Goal: Task Accomplishment & Management: Manage account settings

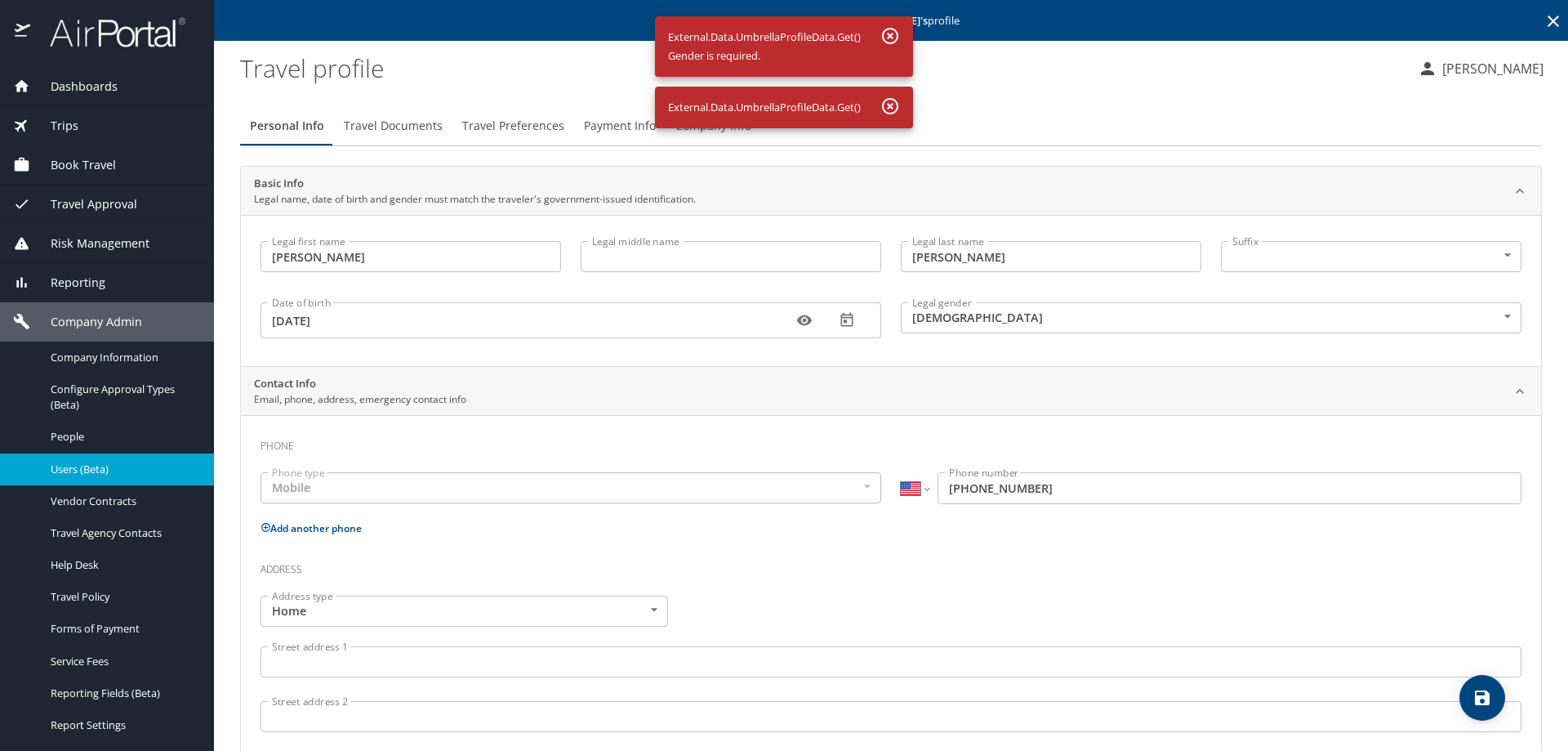
select select "US"
click at [75, 460] on div "Users (Beta)" at bounding box center [106, 469] width 188 height 19
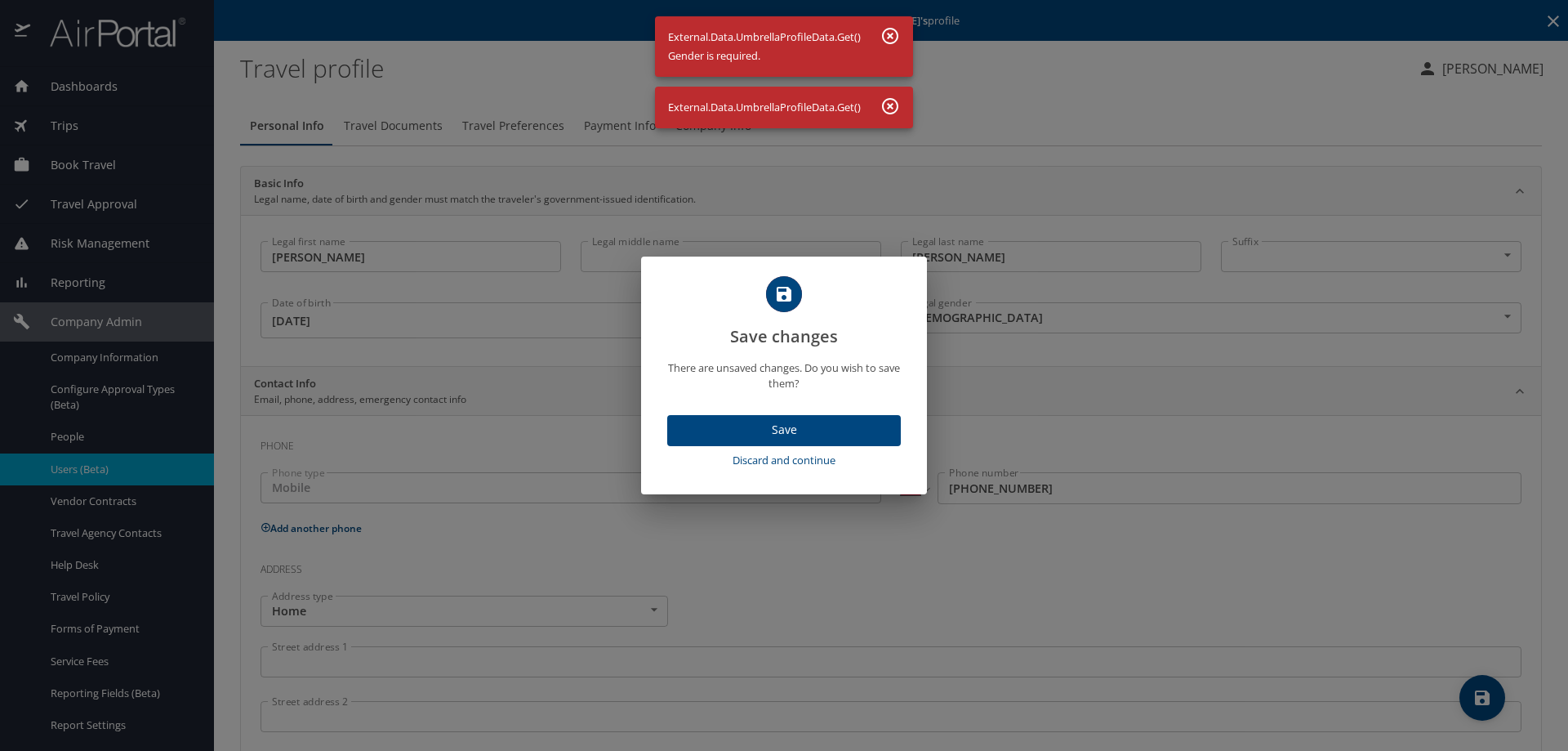
click at [773, 455] on span "Discard and continue" at bounding box center [784, 461] width 221 height 19
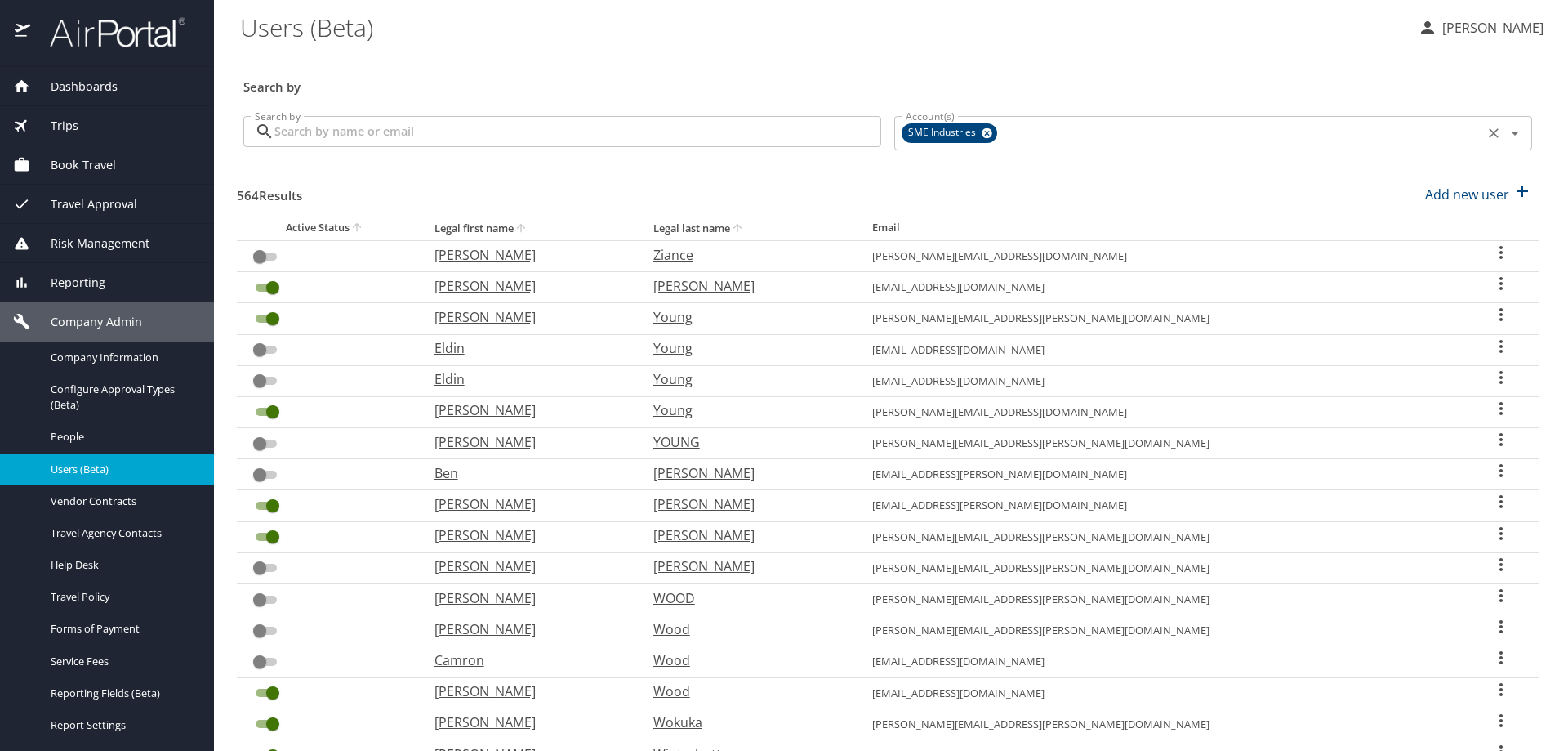
drag, startPoint x: 1249, startPoint y: 121, endPoint x: 894, endPoint y: 151, distance: 356.3
click at [894, 151] on div "Account(s) SME Industries Account(s)" at bounding box center [1213, 131] width 638 height 44
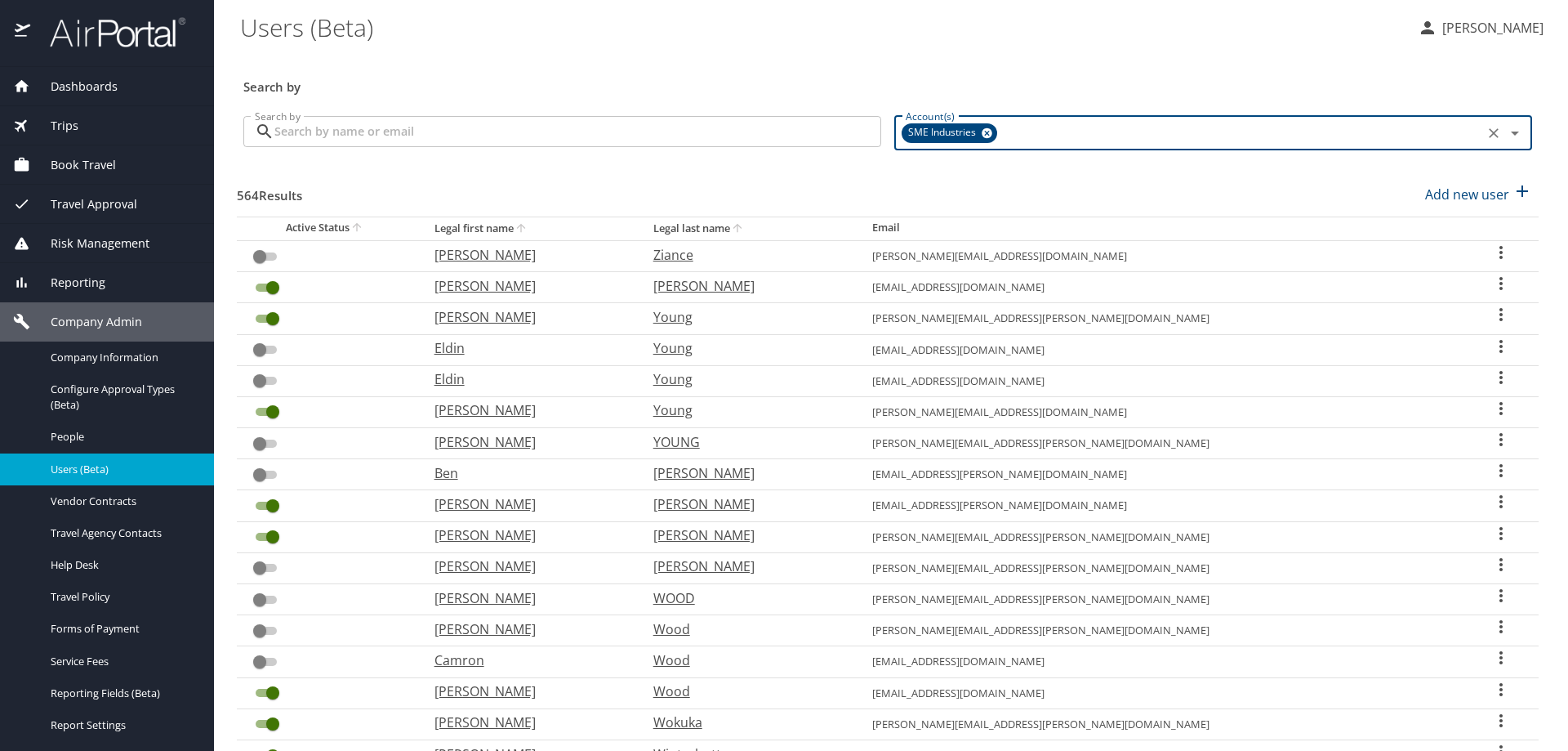
click at [982, 133] on icon at bounding box center [987, 133] width 10 height 10
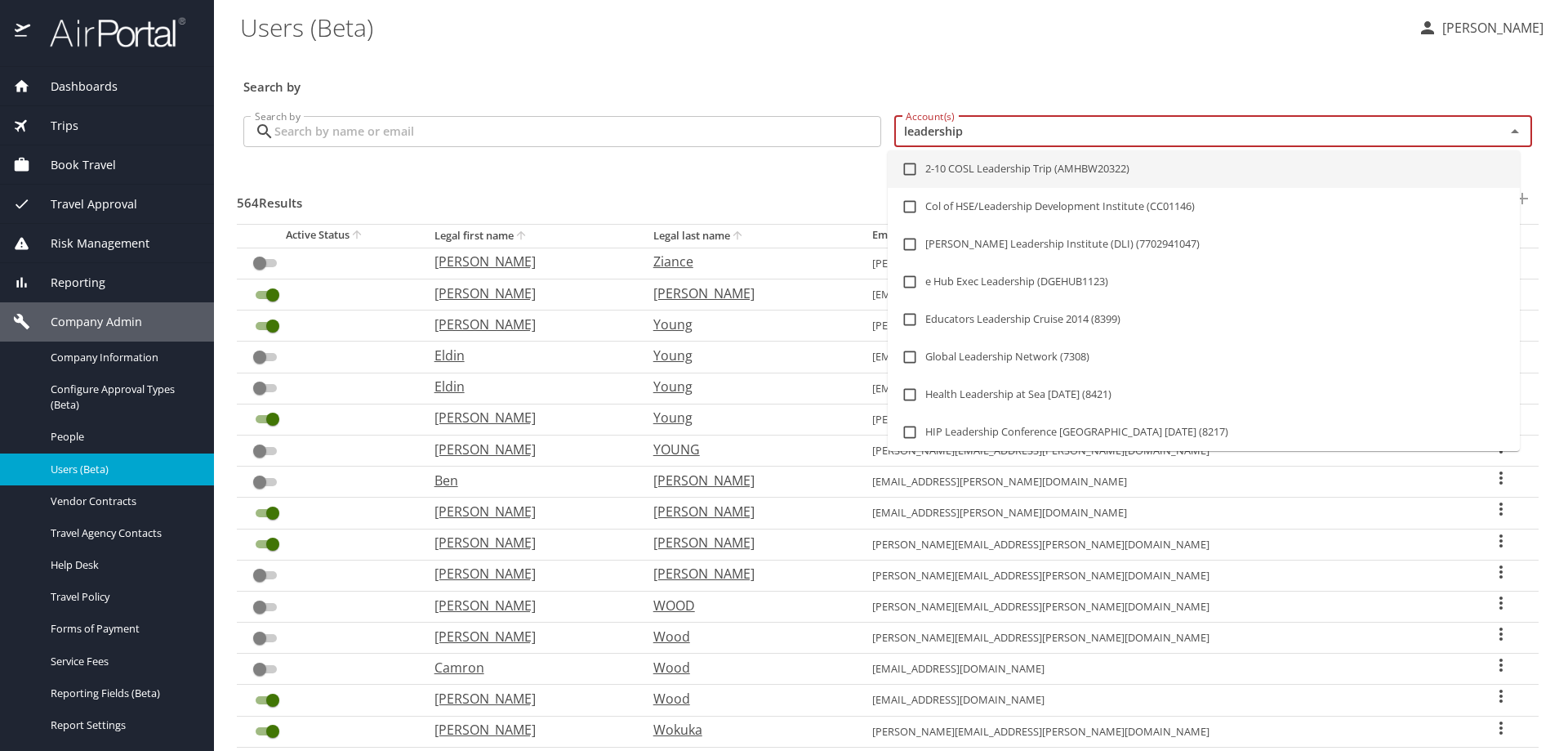
type input "leadership a"
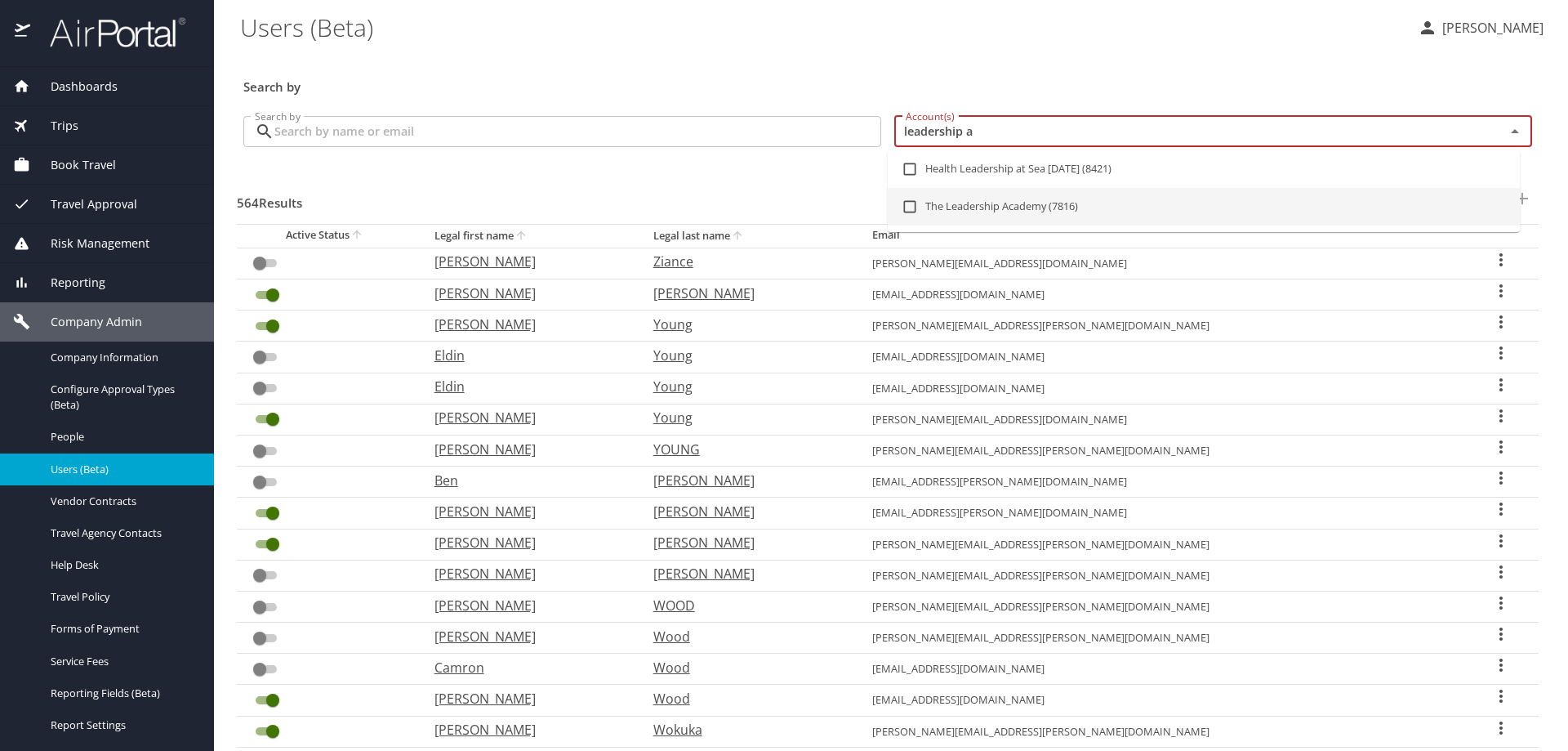
click at [1017, 213] on li "The Leadership Academy (7816)" at bounding box center [1203, 206] width 632 height 37
checkbox input "true"
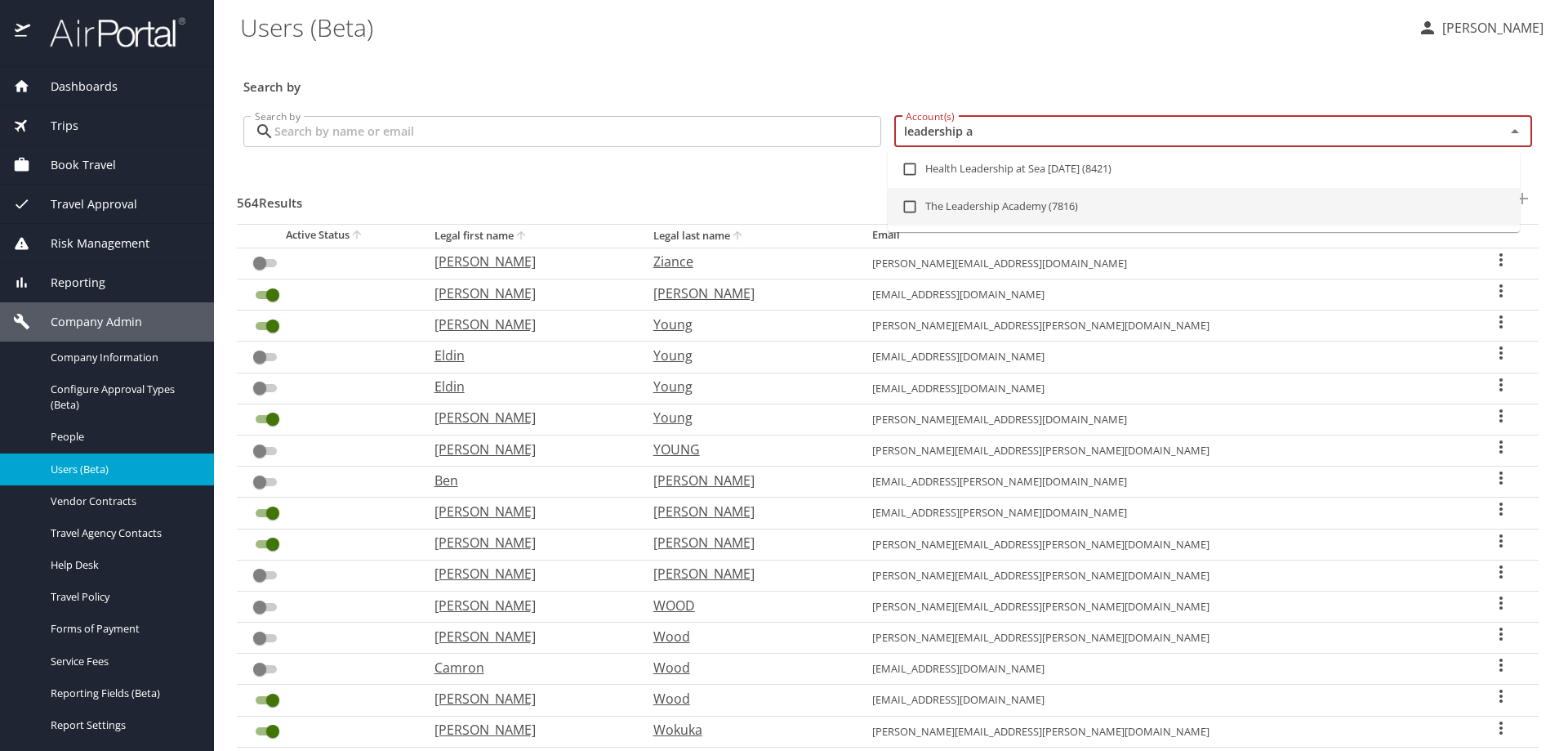
checkbox input "false"
checkbox input "true"
checkbox input "false"
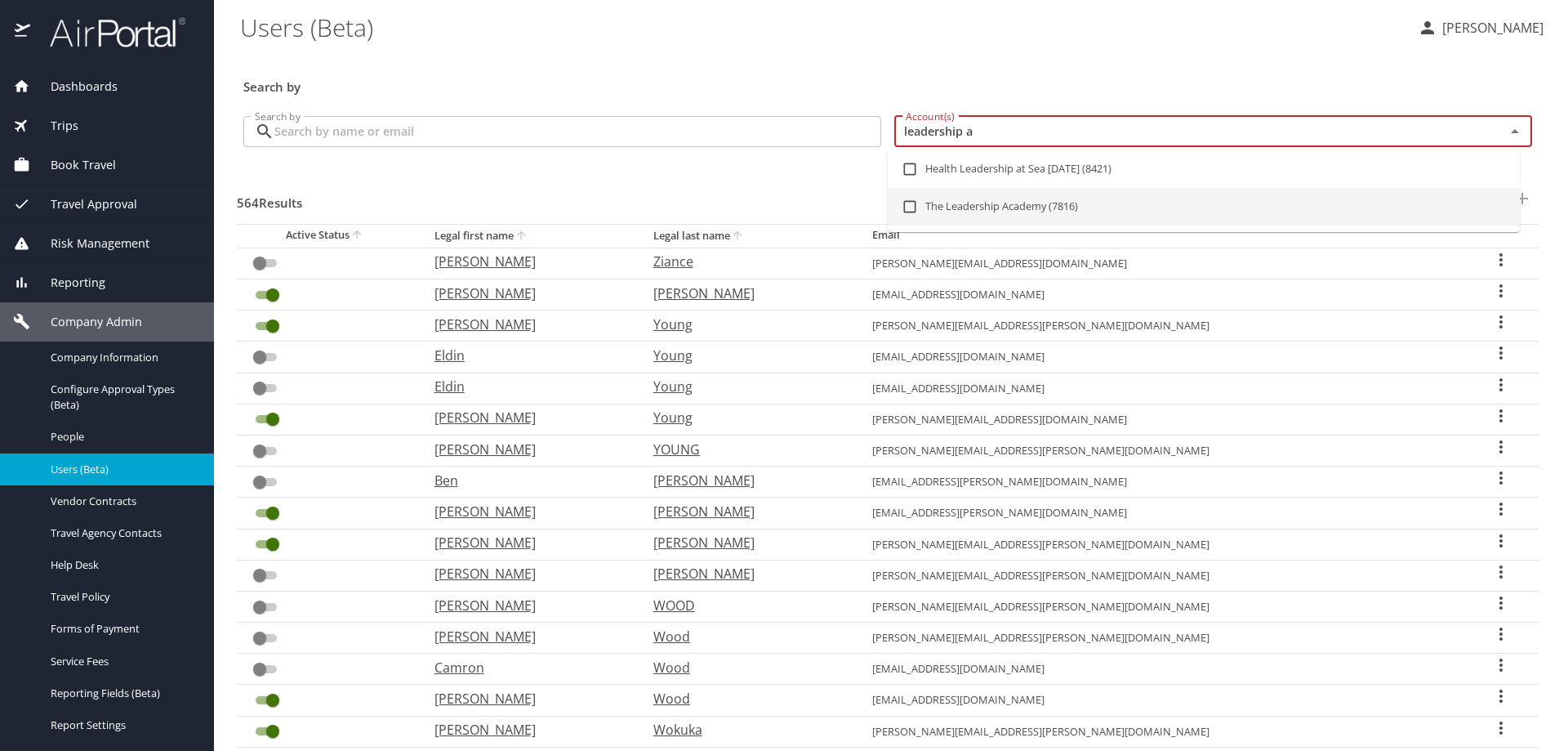
checkbox input "false"
checkbox input "true"
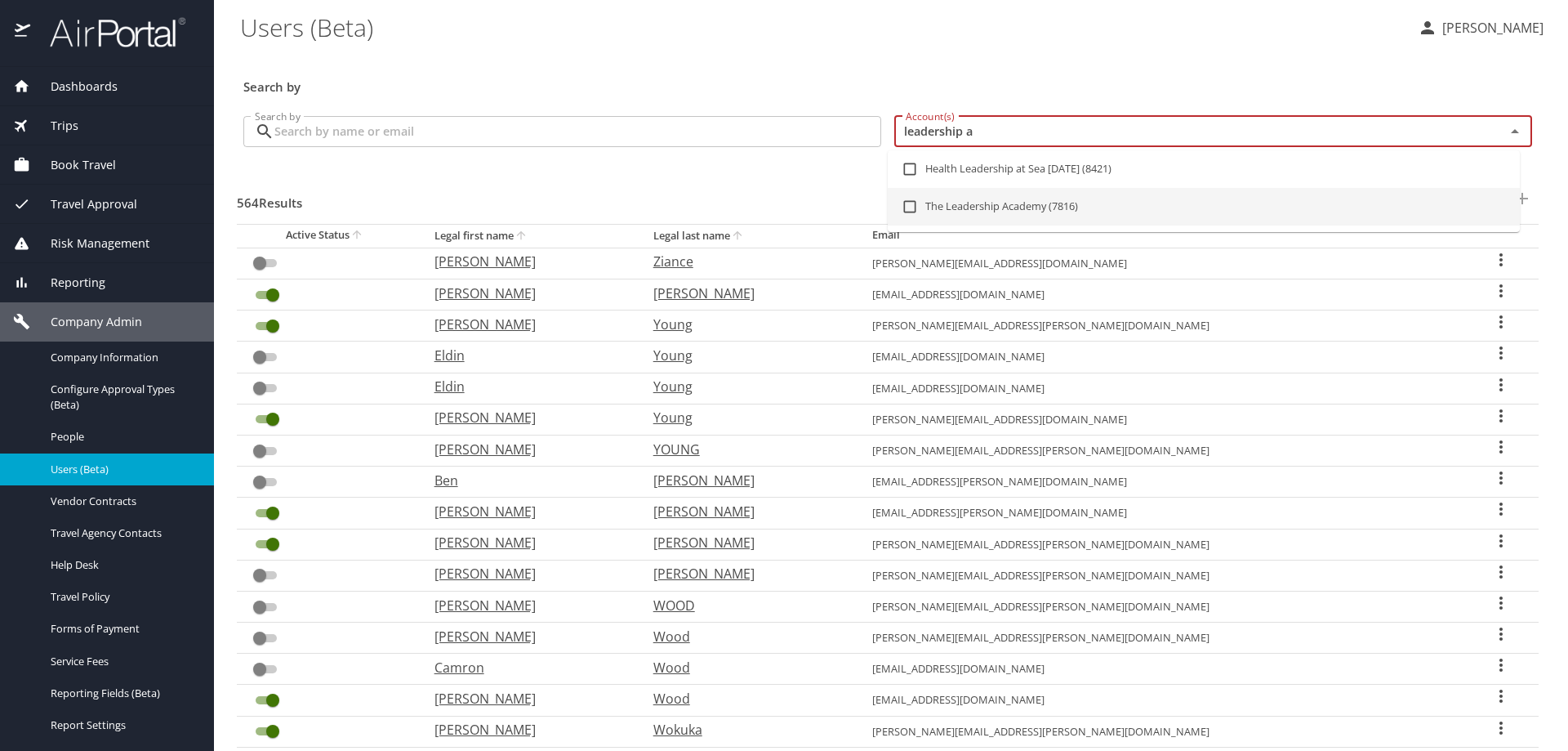
checkbox input "false"
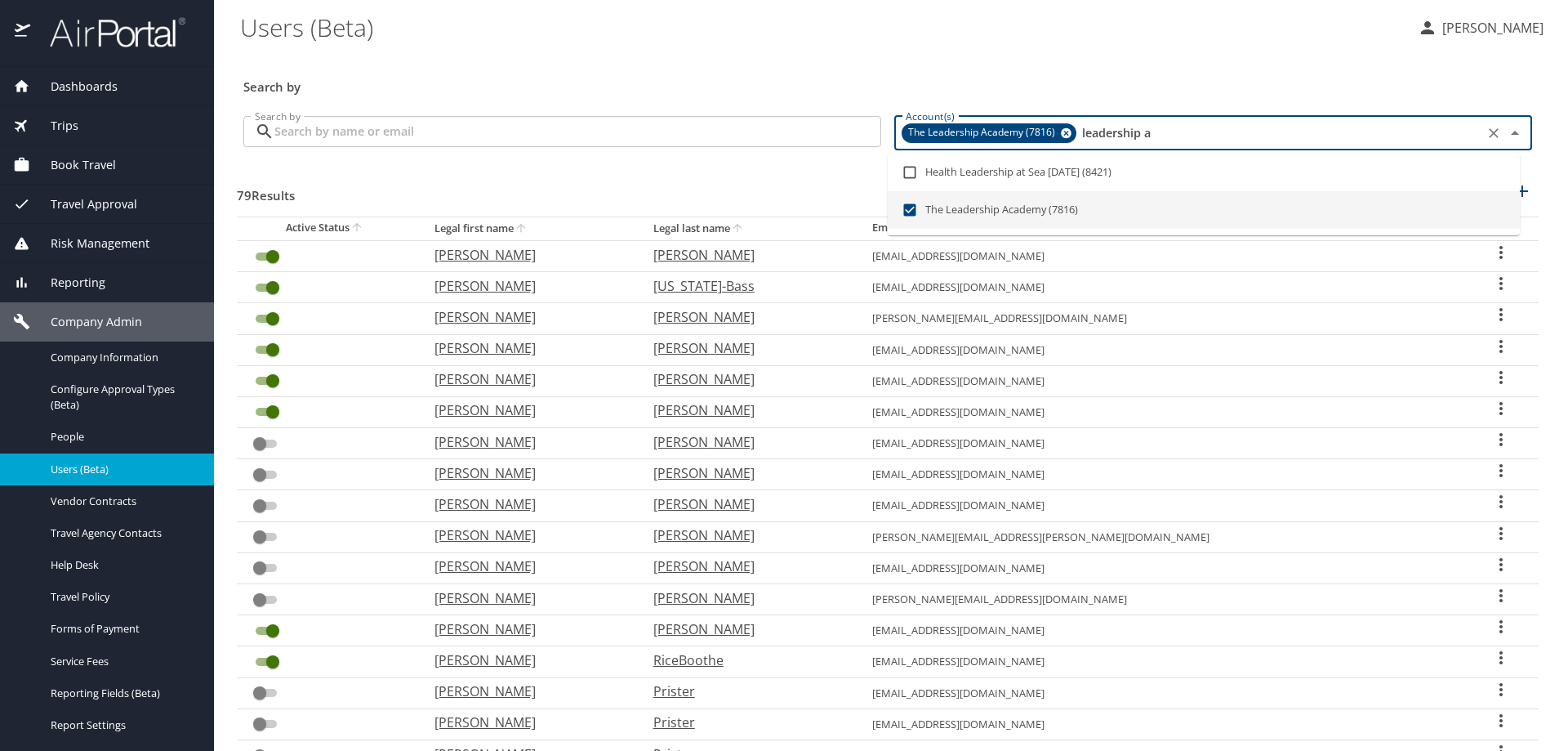
type input "leadership a"
click at [493, 139] on input "Search by" at bounding box center [578, 132] width 607 height 31
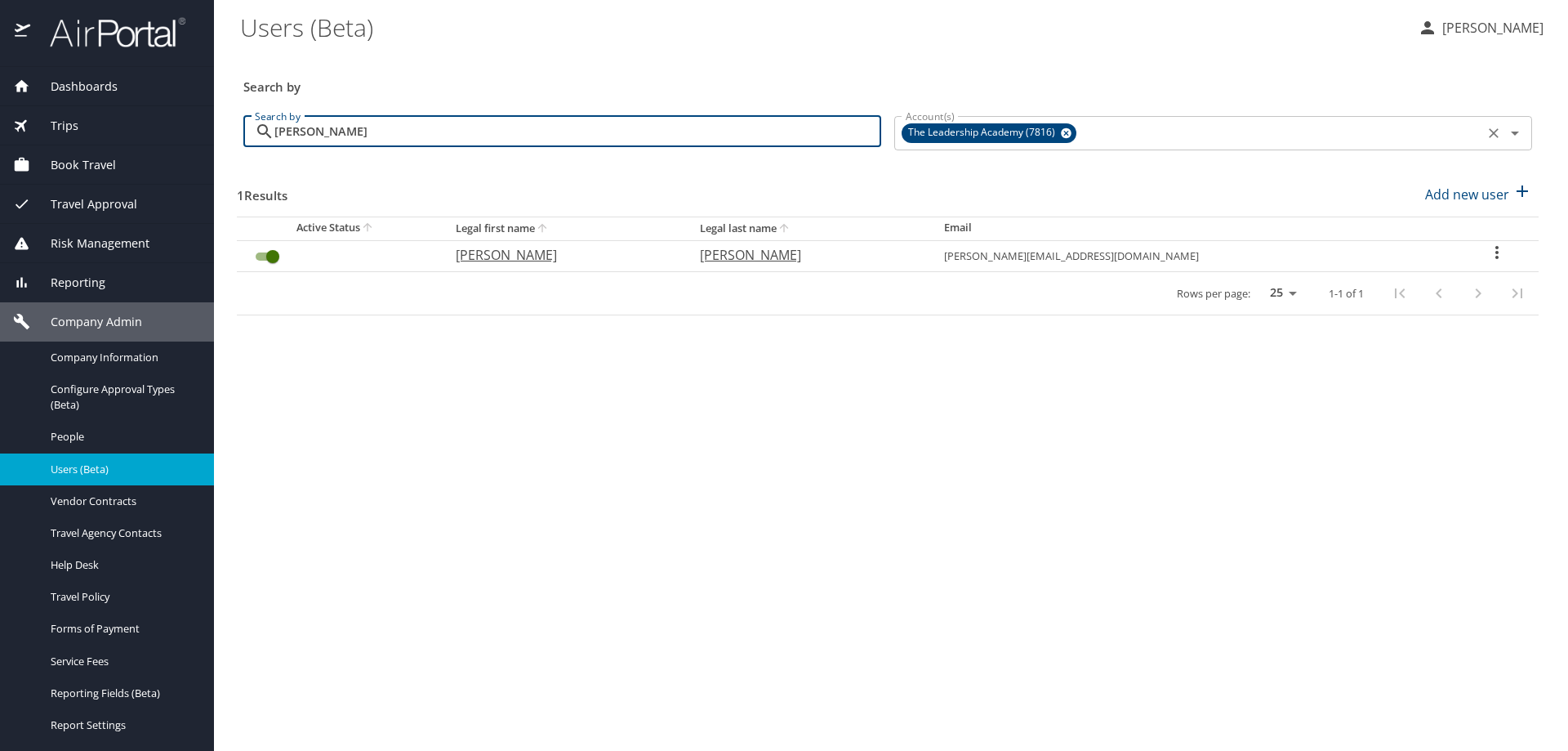
type input "[PERSON_NAME]"
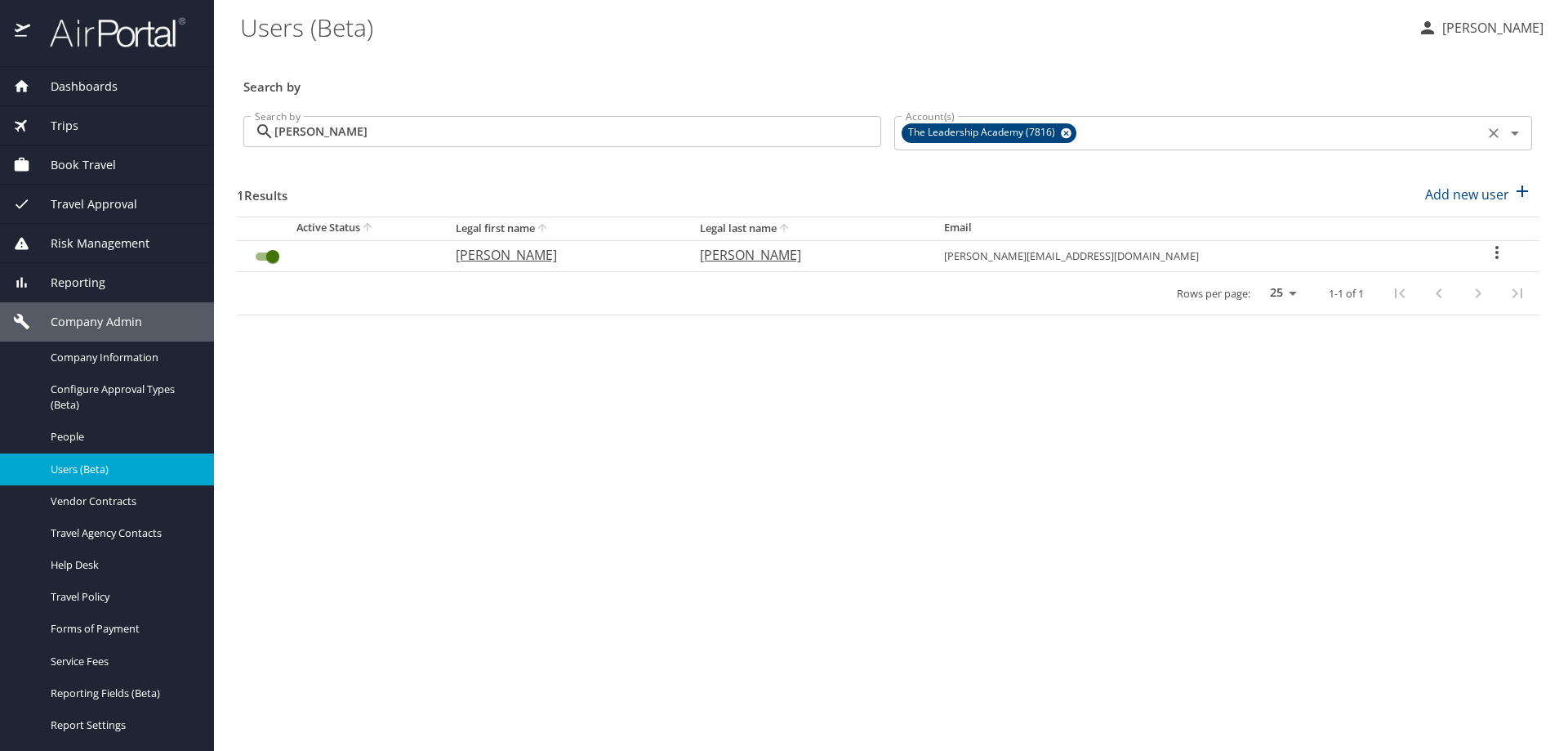
click at [1487, 250] on icon "User Search Table" at bounding box center [1497, 252] width 20 height 20
click at [1416, 258] on p "View profile" at bounding box center [1396, 255] width 72 height 20
select select "US"
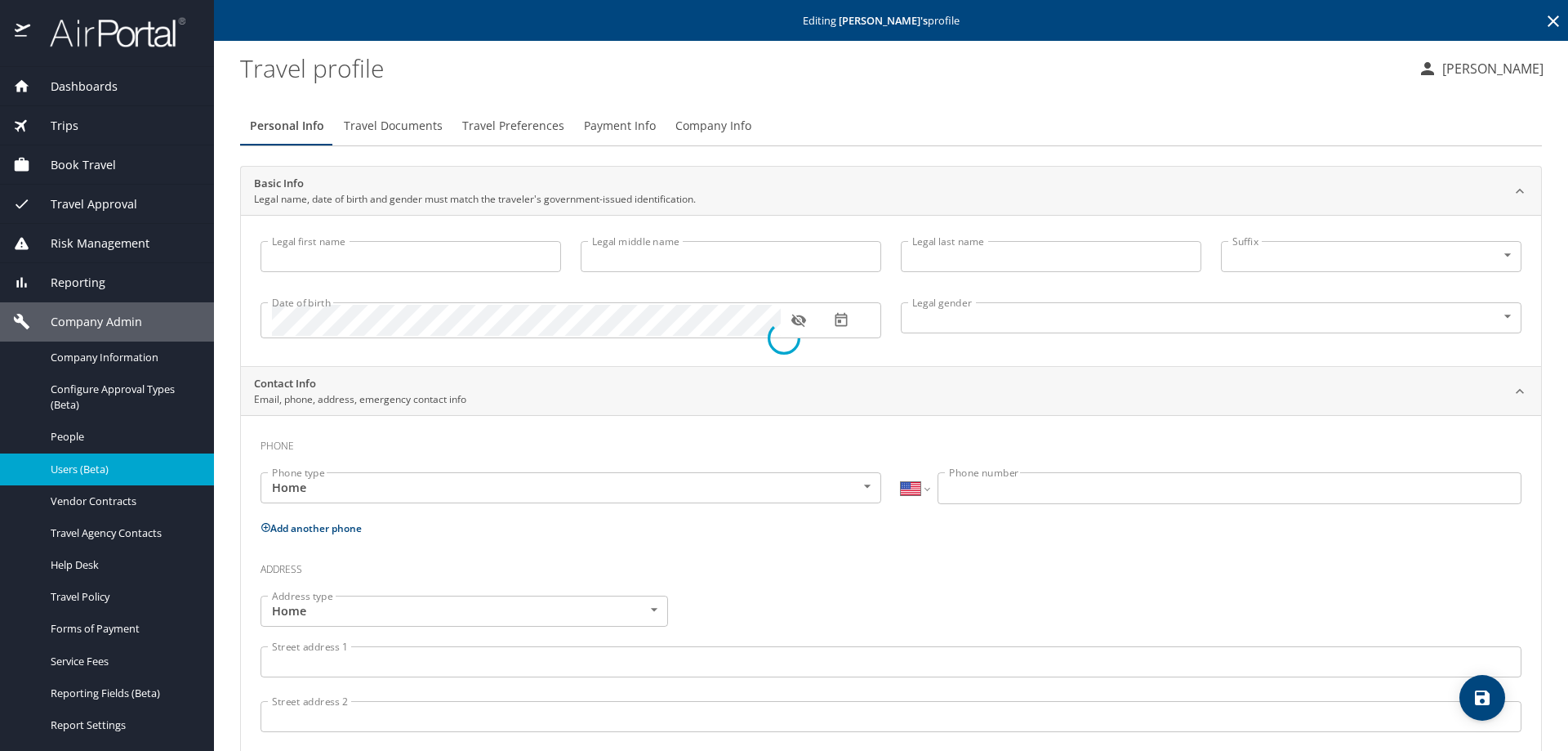
type input "[PERSON_NAME]"
type input "Undisclosed"
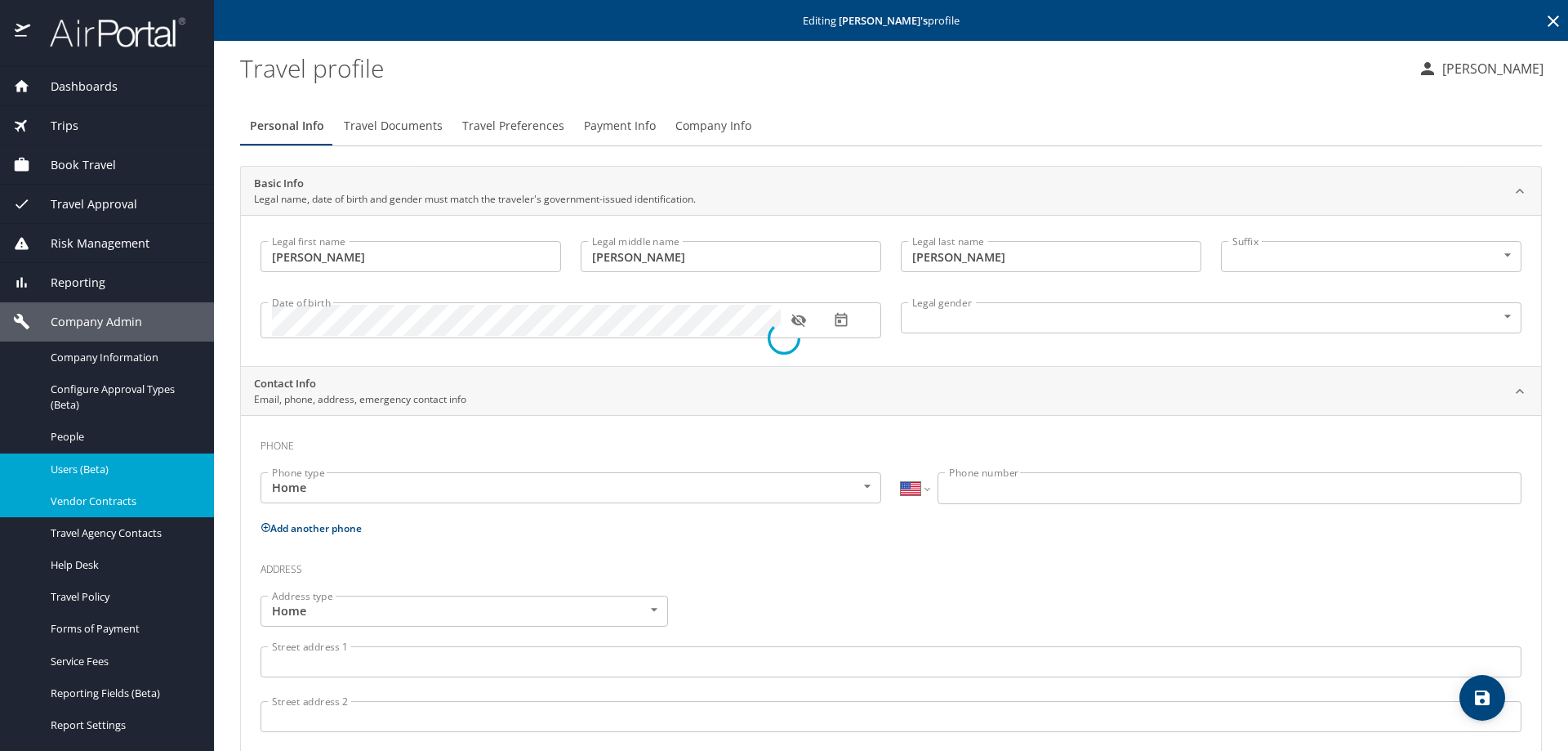
select select "NZ"
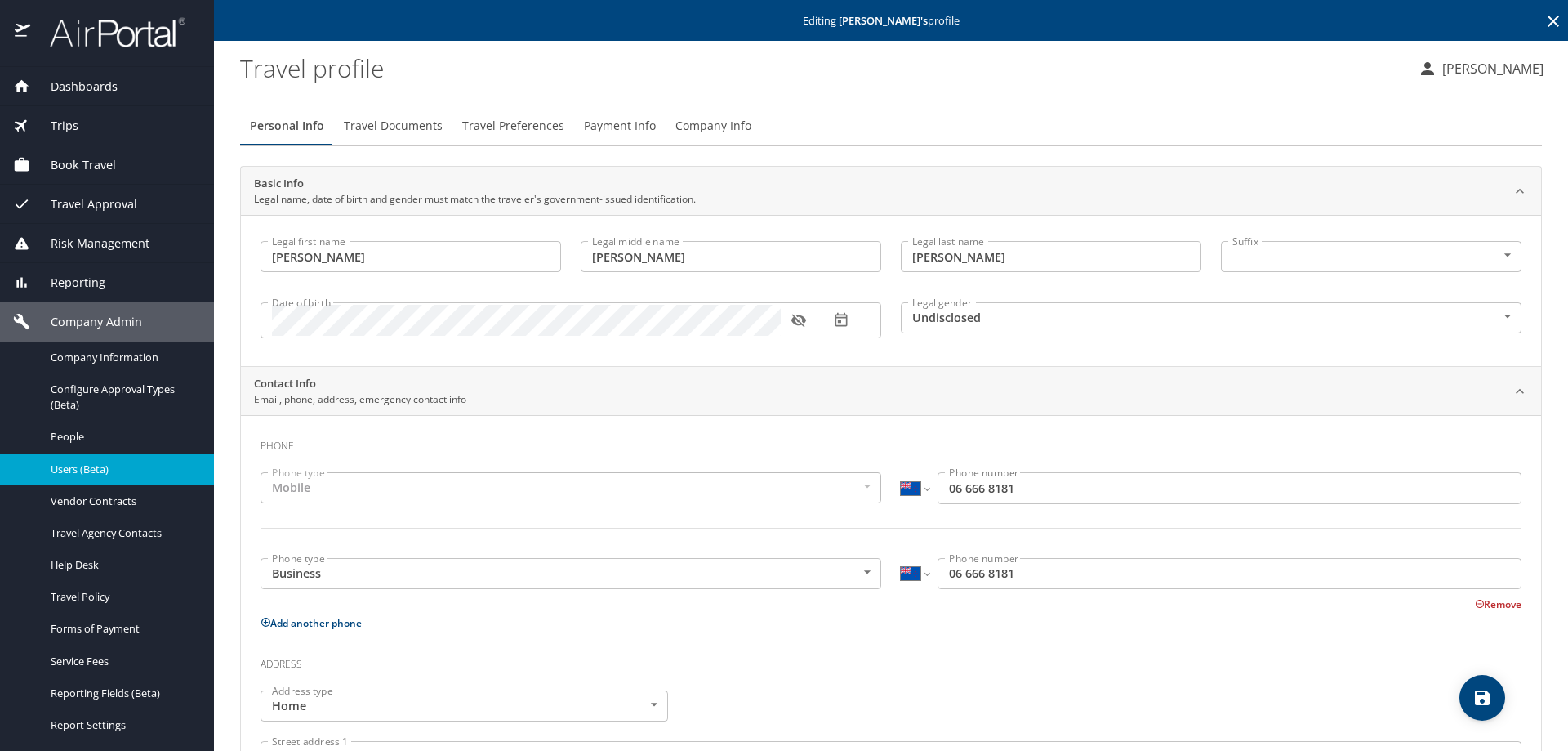
click at [1474, 685] on button "save" at bounding box center [1482, 697] width 46 height 46
select select "NZ"
